Goal: Task Accomplishment & Management: Use online tool/utility

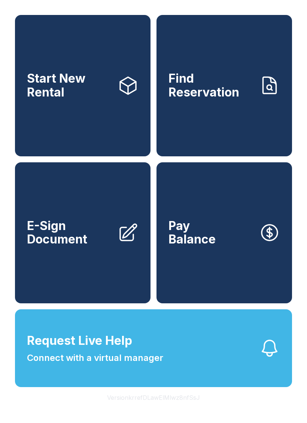
click at [228, 387] on button "Request Live Help Connect with a virtual manager" at bounding box center [153, 348] width 277 height 78
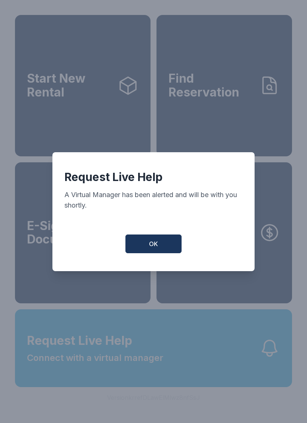
click at [161, 245] on button "OK" at bounding box center [153, 244] width 56 height 19
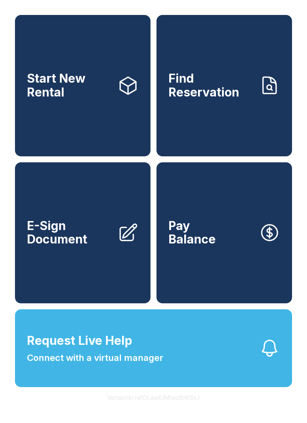
click at [103, 264] on link "E-Sign Document" at bounding box center [82, 232] width 135 height 141
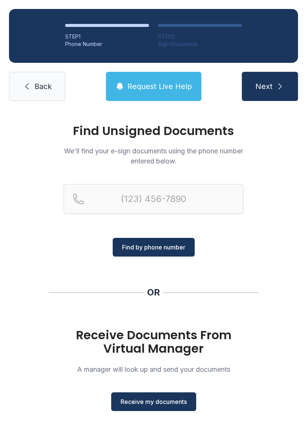
click at [161, 401] on span "Receive my documents" at bounding box center [153, 401] width 66 height 9
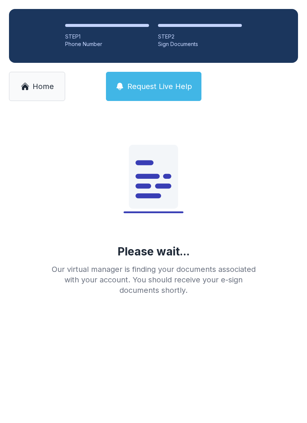
click at [38, 88] on span "Home" at bounding box center [43, 86] width 21 height 10
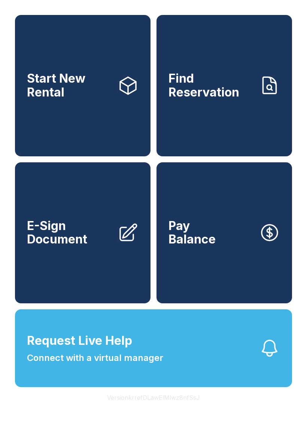
click at [113, 245] on link "E-Sign Document" at bounding box center [82, 232] width 135 height 141
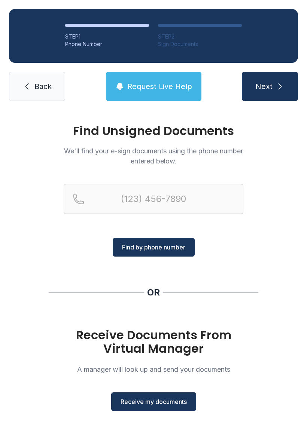
click at [170, 400] on span "Receive my documents" at bounding box center [153, 401] width 66 height 9
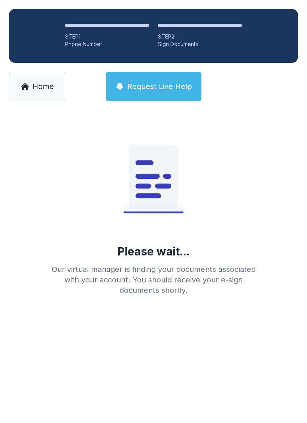
click at [47, 83] on span "Home" at bounding box center [43, 86] width 21 height 10
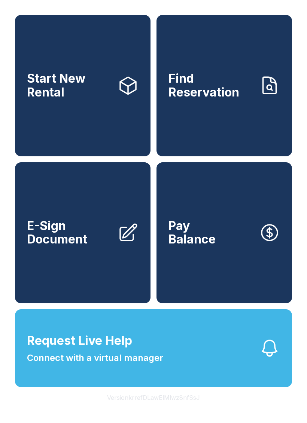
click at [248, 371] on button "Request Live Help Connect with a virtual manager" at bounding box center [153, 348] width 277 height 78
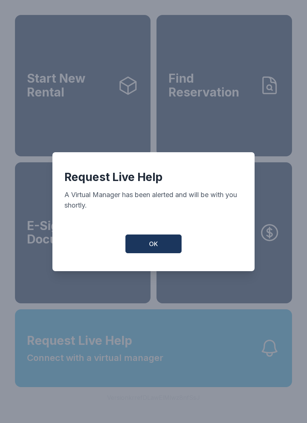
click at [163, 253] on button "OK" at bounding box center [153, 244] width 56 height 19
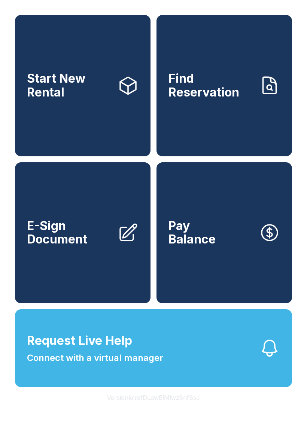
click at [220, 359] on button "Request Live Help Connect with a virtual manager" at bounding box center [153, 348] width 277 height 78
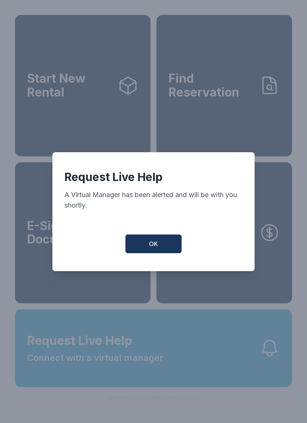
click at [151, 245] on span "OK" at bounding box center [153, 243] width 9 height 9
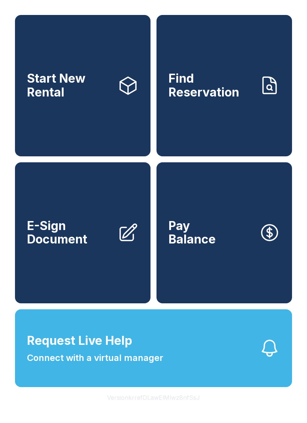
click at [96, 276] on link "E-Sign Document" at bounding box center [82, 232] width 135 height 141
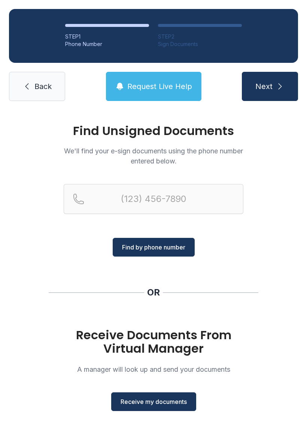
click at [169, 400] on span "Receive my documents" at bounding box center [153, 401] width 66 height 9
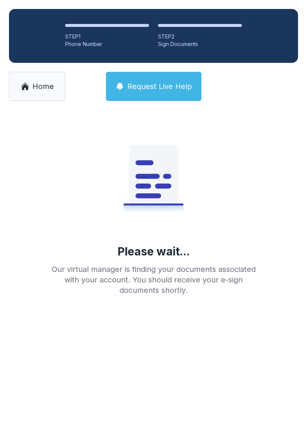
click at [37, 94] on link "Home" at bounding box center [37, 86] width 56 height 29
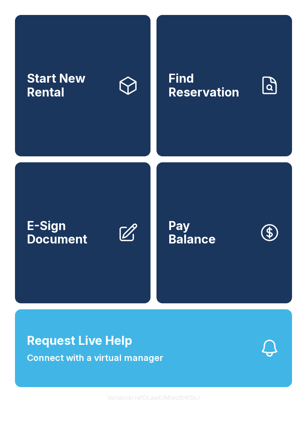
click at [270, 240] on icon "button" at bounding box center [269, 233] width 16 height 16
click at [233, 238] on button "Pay Balance" at bounding box center [223, 232] width 135 height 141
